Goal: Task Accomplishment & Management: Manage account settings

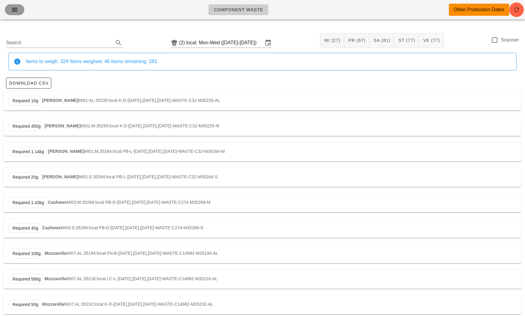
click at [17, 8] on icon "button" at bounding box center [14, 9] width 7 height 7
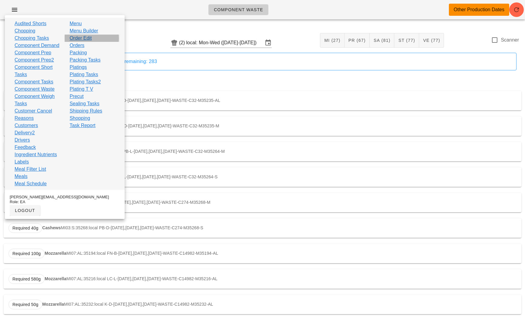
click at [85, 39] on link "Order Edit" at bounding box center [80, 38] width 22 height 7
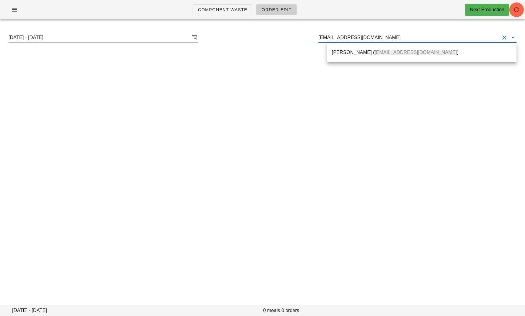
click at [349, 46] on div "[PERSON_NAME] ( [EMAIL_ADDRESS][DOMAIN_NAME] )" at bounding box center [422, 52] width 180 height 13
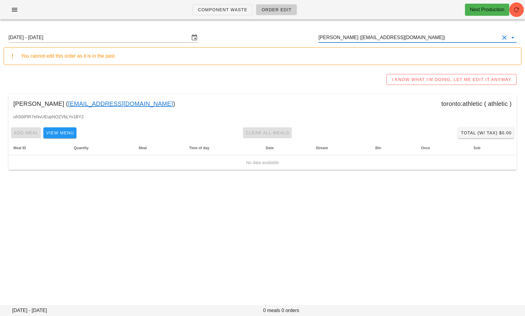
drag, startPoint x: 129, startPoint y: 104, endPoint x: 15, endPoint y: 102, distance: 113.8
click at [15, 102] on div "[PERSON_NAME] ( [EMAIL_ADDRESS][DOMAIN_NAME] ) toronto:athletic ( athletic )" at bounding box center [262, 103] width 508 height 19
copy div "[PERSON_NAME] ( [EMAIL_ADDRESS][DOMAIN_NAME] )"
click at [439, 38] on input "[PERSON_NAME] ([EMAIL_ADDRESS][DOMAIN_NAME])" at bounding box center [409, 38] width 181 height 10
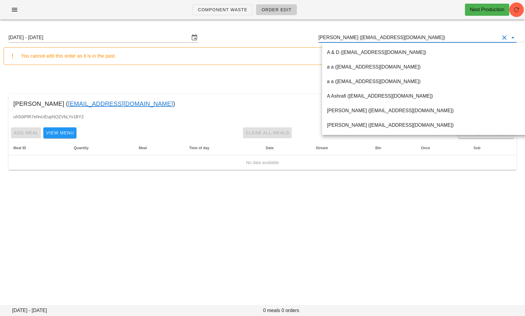
paste input "[EMAIL_ADDRESS][DOMAIN_NAME]"
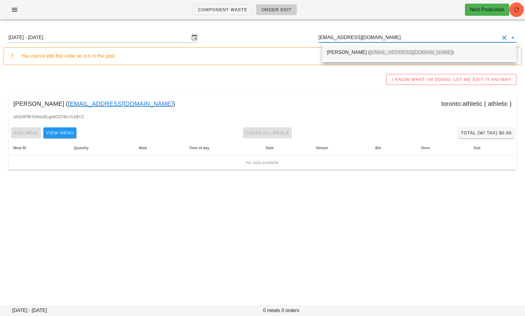
click at [354, 51] on div "[PERSON_NAME] ( [EMAIL_ADDRESS][DOMAIN_NAME] )" at bounding box center [419, 52] width 185 height 6
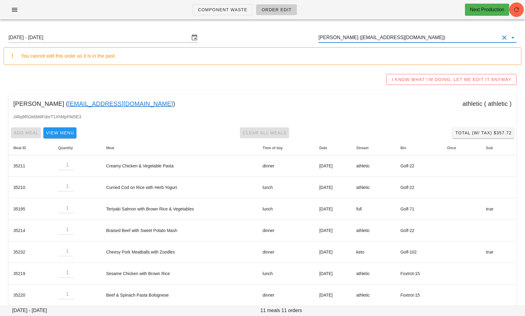
type input "[PERSON_NAME] ([EMAIL_ADDRESS][DOMAIN_NAME])"
click at [111, 104] on link "[EMAIL_ADDRESS][DOMAIN_NAME]" at bounding box center [120, 104] width 105 height 10
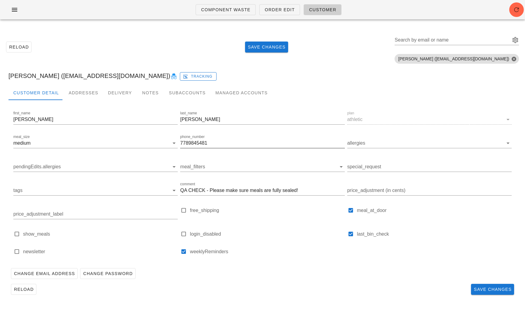
click at [209, 144] on input "7789845481" at bounding box center [262, 143] width 164 height 10
drag, startPoint x: 209, startPoint y: 144, endPoint x: 178, endPoint y: 144, distance: 30.6
click at [178, 144] on div "first_name [PERSON_NAME] last_name [PERSON_NAME] plan athletic meal_size medium…" at bounding box center [262, 186] width 501 height 154
click at [219, 145] on input "7789845481" at bounding box center [262, 143] width 164 height 10
drag, startPoint x: 209, startPoint y: 144, endPoint x: 196, endPoint y: 143, distance: 13.1
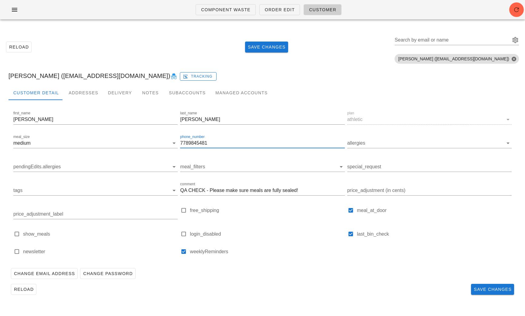
click at [196, 143] on input "7789845481" at bounding box center [262, 143] width 164 height 10
drag, startPoint x: 196, startPoint y: 143, endPoint x: 211, endPoint y: 144, distance: 14.6
click at [211, 144] on input "7789845481" at bounding box center [262, 143] width 164 height 10
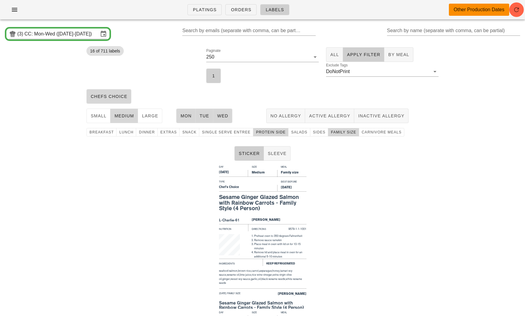
scroll to position [66, 0]
